Goal: Check status: Check status

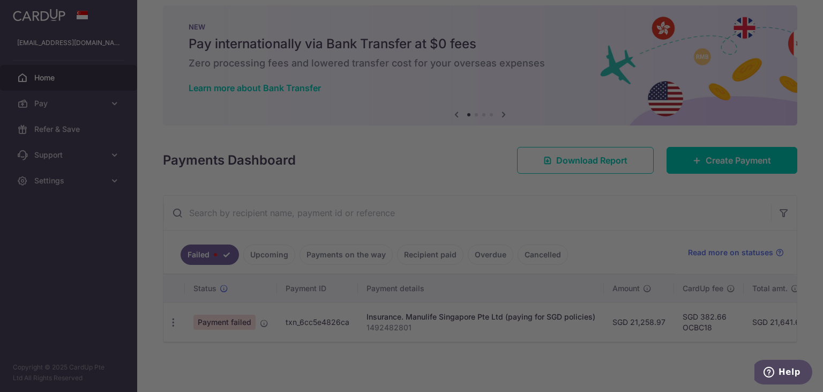
click at [233, 325] on div at bounding box center [415, 197] width 831 height 395
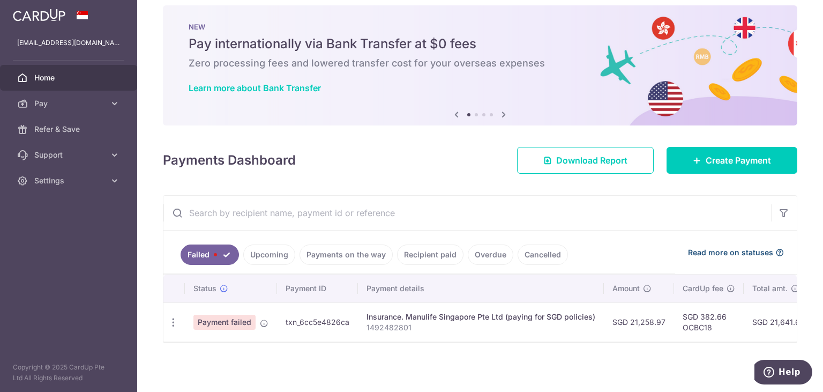
click at [736, 252] on span "Read more on statuses" at bounding box center [730, 252] width 85 height 11
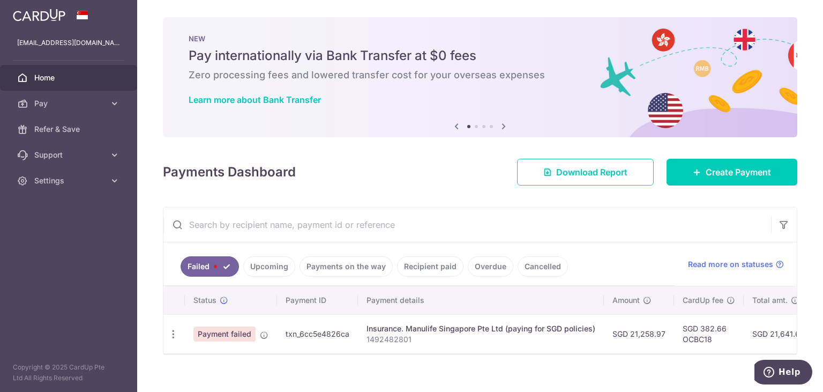
click at [36, 79] on span "Home" at bounding box center [69, 77] width 71 height 11
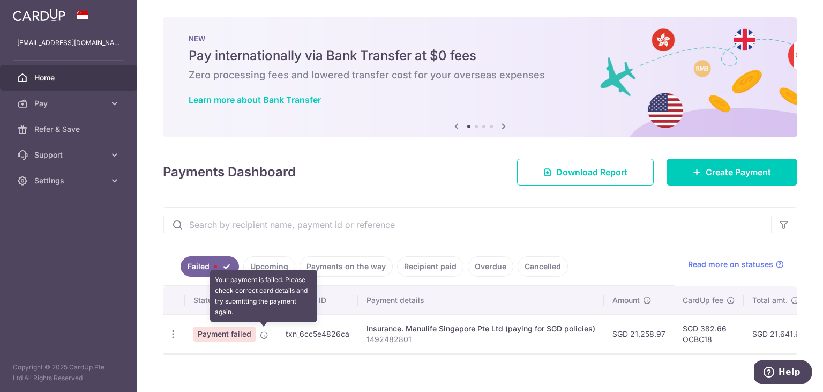
click at [263, 333] on icon at bounding box center [264, 335] width 9 height 9
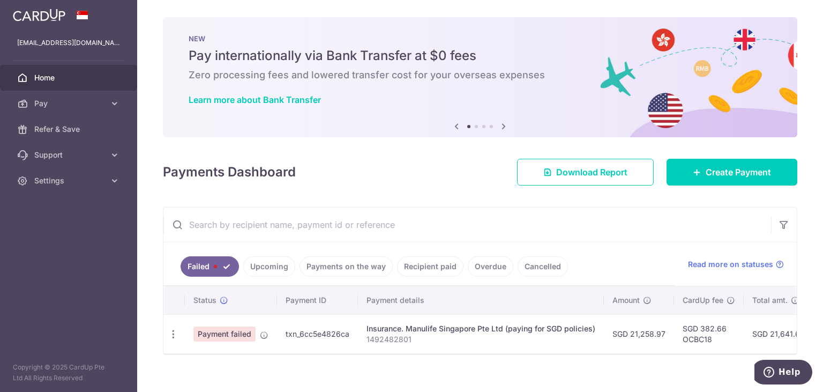
click at [205, 269] on link "Failed" at bounding box center [210, 266] width 58 height 20
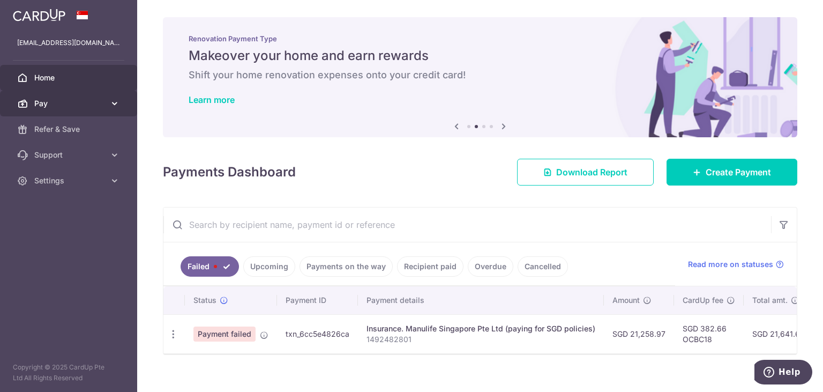
click at [113, 101] on icon at bounding box center [114, 103] width 11 height 11
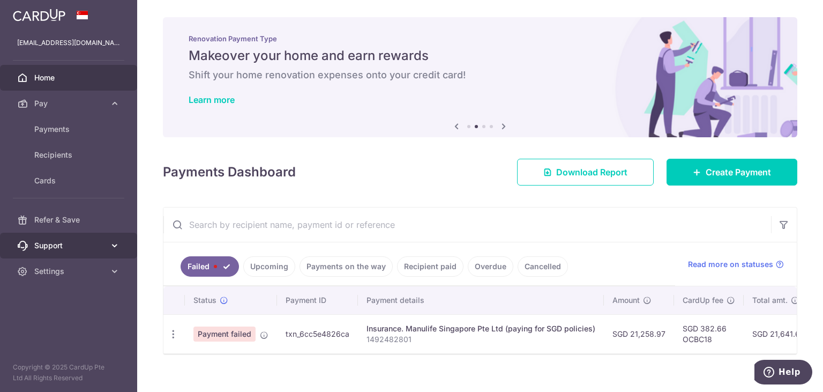
click at [63, 253] on link "Support" at bounding box center [68, 246] width 137 height 26
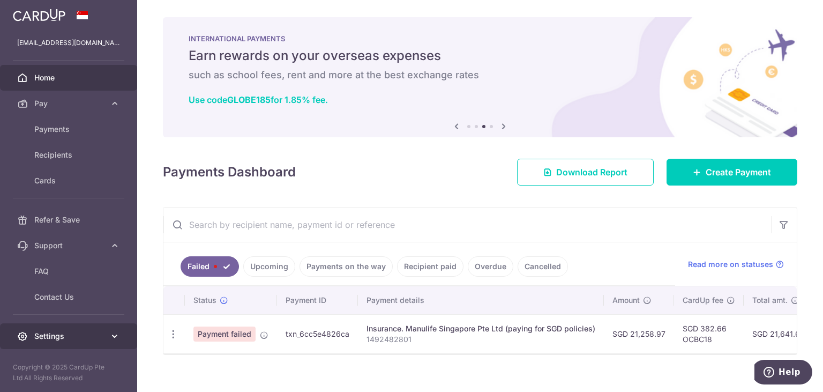
click at [55, 333] on span "Settings" at bounding box center [69, 336] width 71 height 11
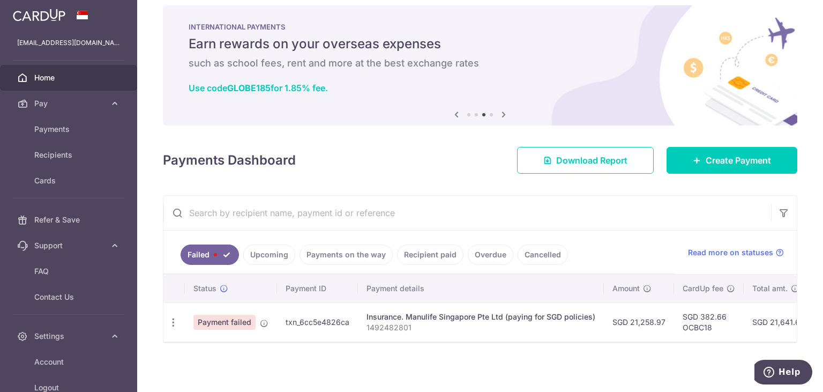
click at [281, 253] on link "Upcoming" at bounding box center [269, 254] width 52 height 20
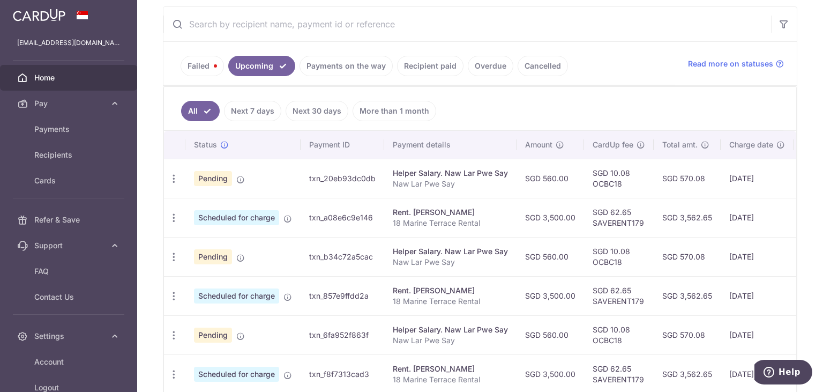
scroll to position [214, 0]
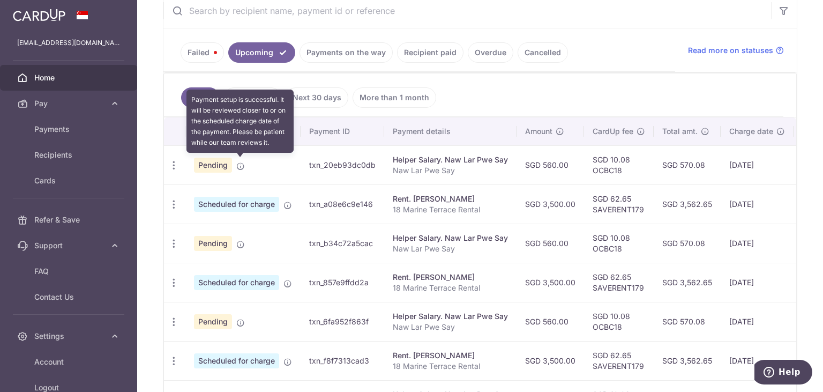
click at [239, 166] on icon at bounding box center [240, 166] width 9 height 9
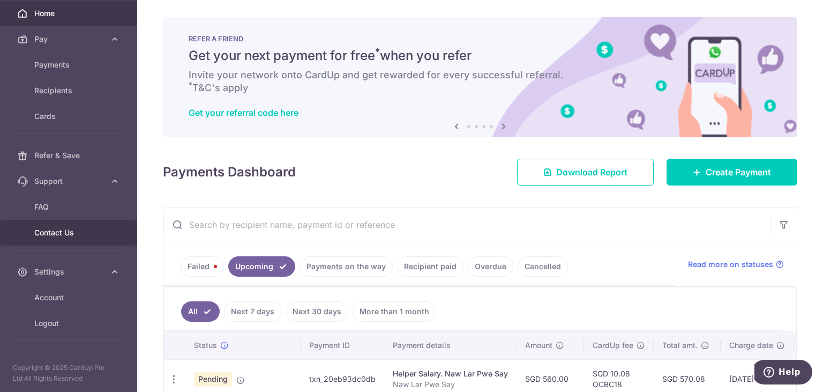
scroll to position [0, 0]
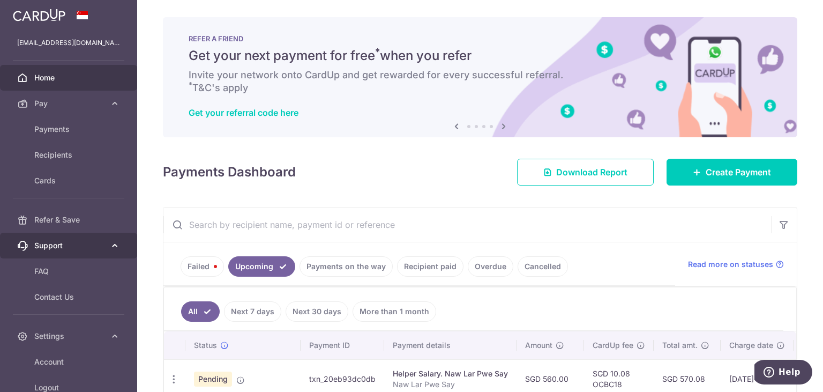
click at [61, 247] on span "Support" at bounding box center [69, 245] width 71 height 11
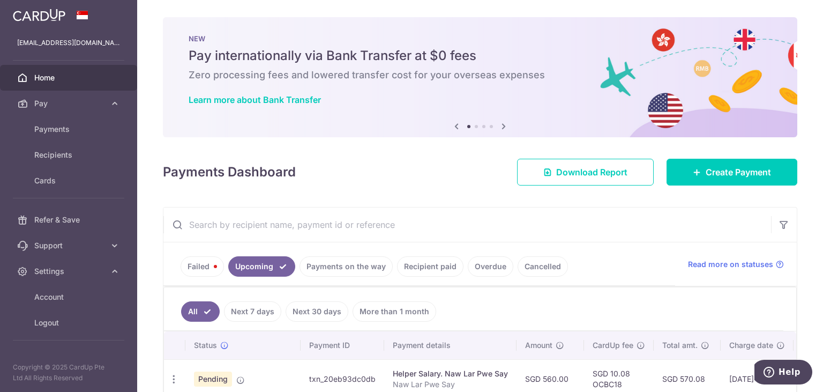
click at [41, 18] on img at bounding box center [39, 15] width 53 height 13
